Goal: Information Seeking & Learning: Learn about a topic

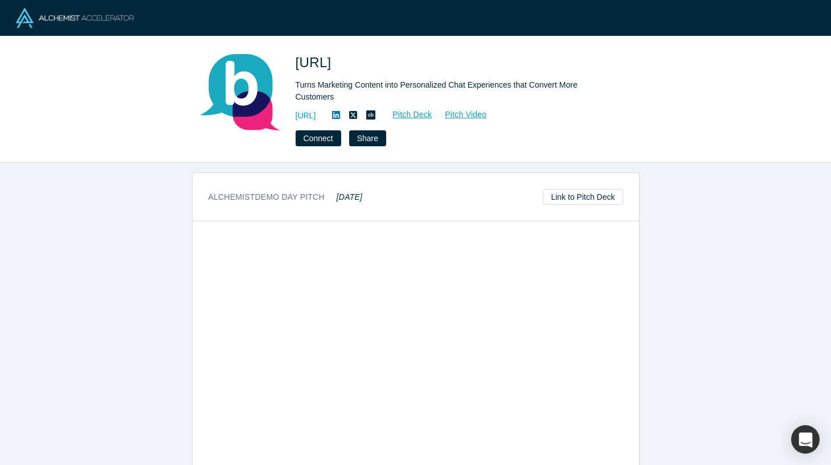
scroll to position [484, 0]
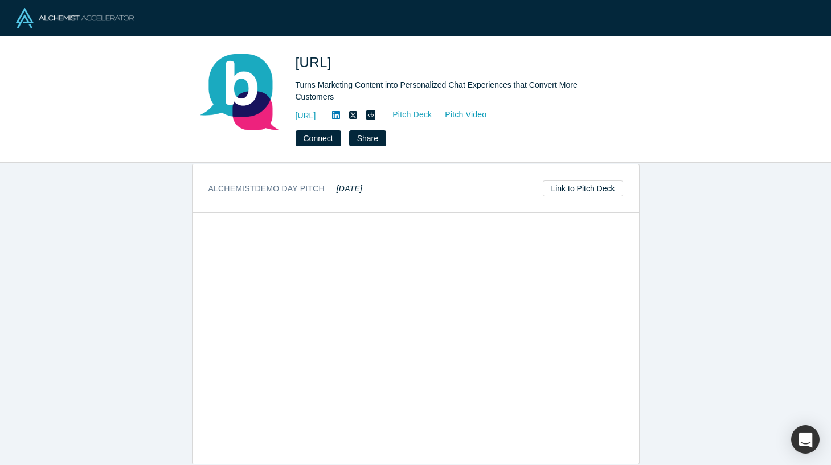
click at [432, 114] on link "Pitch Deck" at bounding box center [406, 114] width 52 height 13
click at [316, 113] on link "http://botco.ai/" at bounding box center [306, 116] width 21 height 12
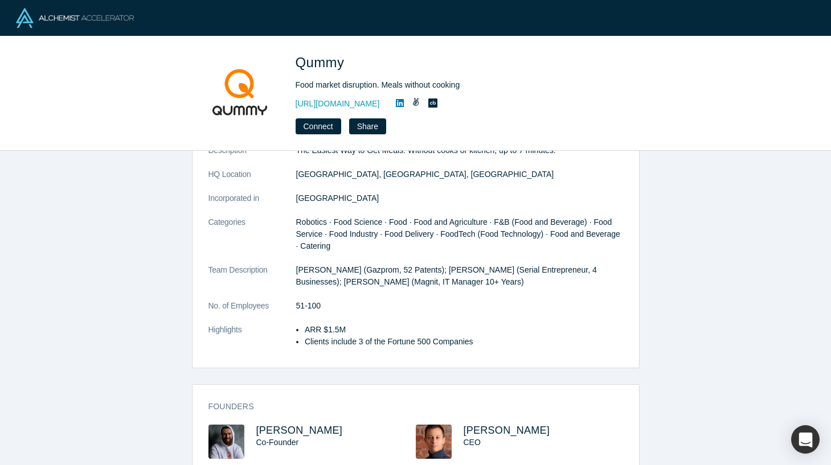
scroll to position [147, 0]
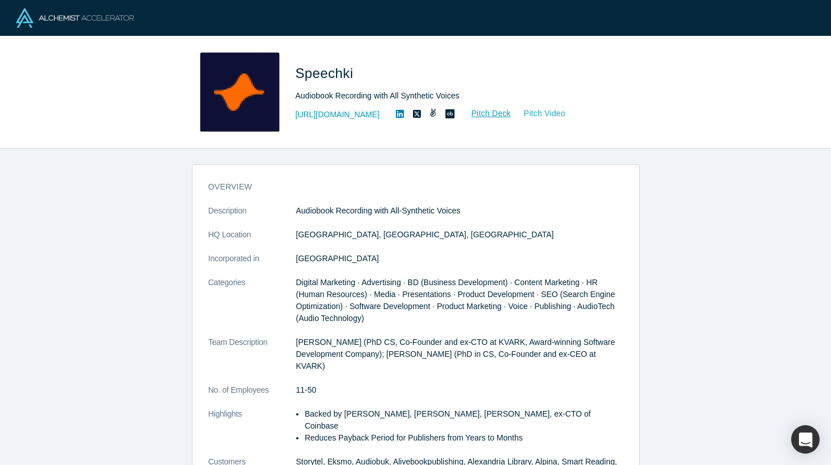
click at [525, 114] on link "Pitch Video" at bounding box center [538, 113] width 55 height 13
click at [353, 115] on link "https://speechki.io/" at bounding box center [338, 115] width 84 height 12
click at [396, 114] on icon at bounding box center [400, 113] width 8 height 9
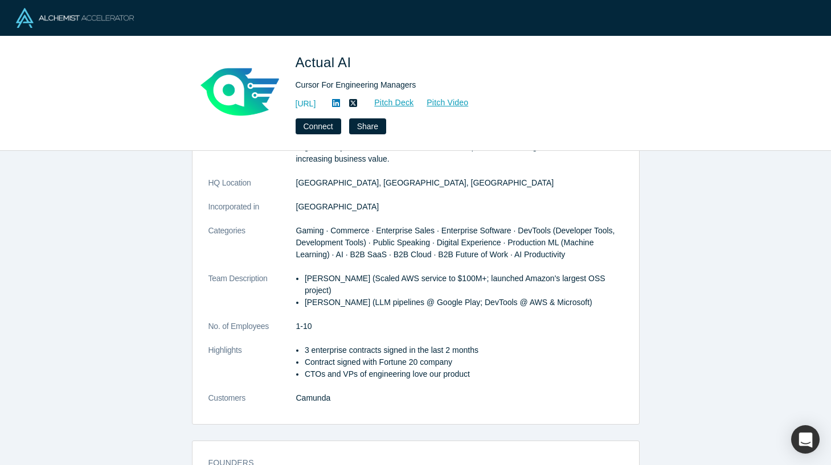
scroll to position [138, 0]
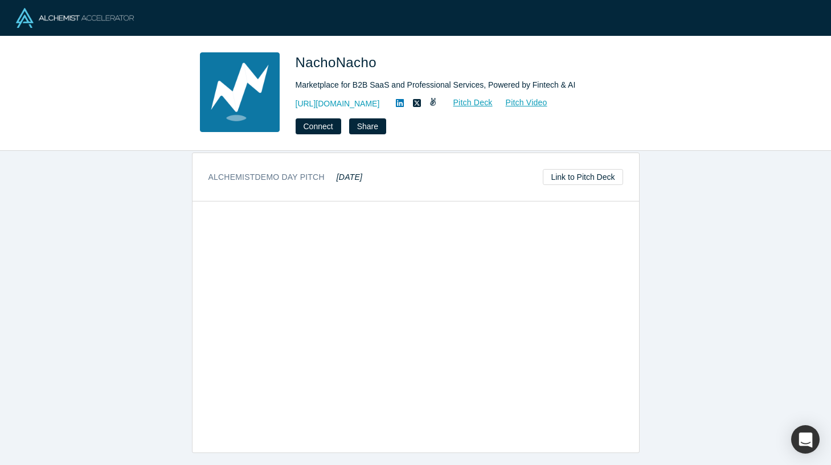
scroll to position [378, 0]
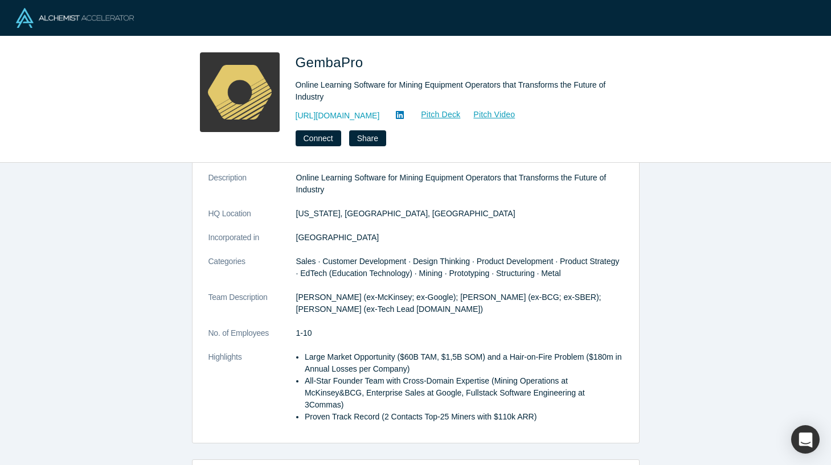
scroll to position [48, 0]
click at [504, 112] on link "Pitch Video" at bounding box center [488, 114] width 55 height 13
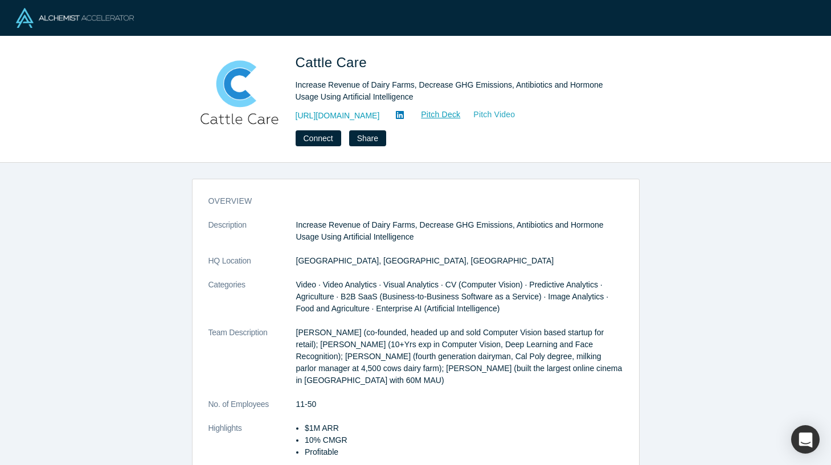
click at [494, 117] on link "Pitch Video" at bounding box center [488, 114] width 55 height 13
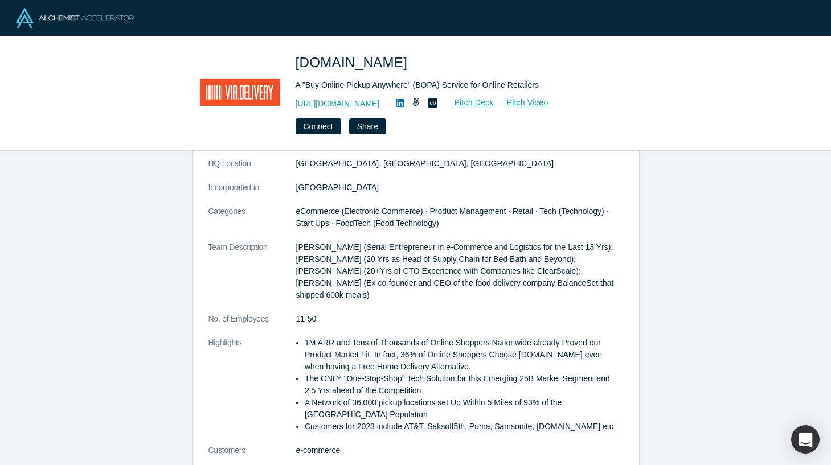
scroll to position [96, 0]
click at [518, 100] on link "Pitch Video" at bounding box center [521, 102] width 55 height 13
click at [346, 101] on link "https://via.delivery/" at bounding box center [338, 104] width 84 height 12
click at [428, 105] on icon at bounding box center [432, 103] width 9 height 9
